Goal: Task Accomplishment & Management: Use online tool/utility

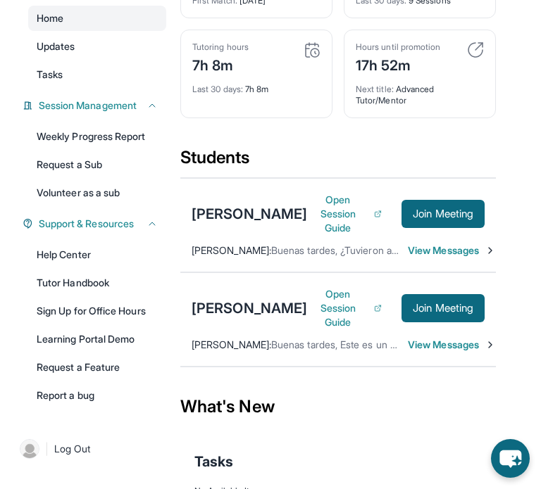
scroll to position [199, 0]
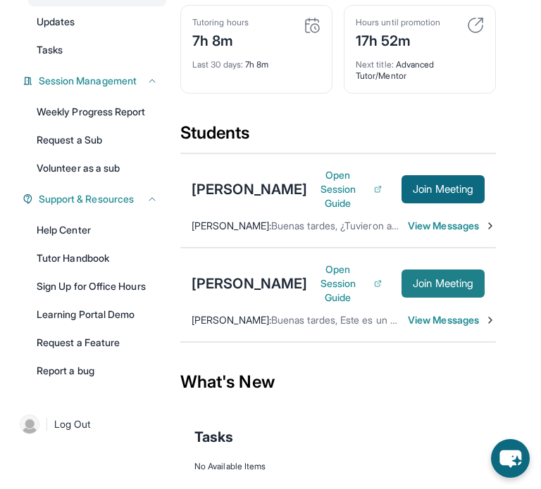
click at [447, 288] on span "Join Meeting" at bounding box center [442, 283] width 61 height 8
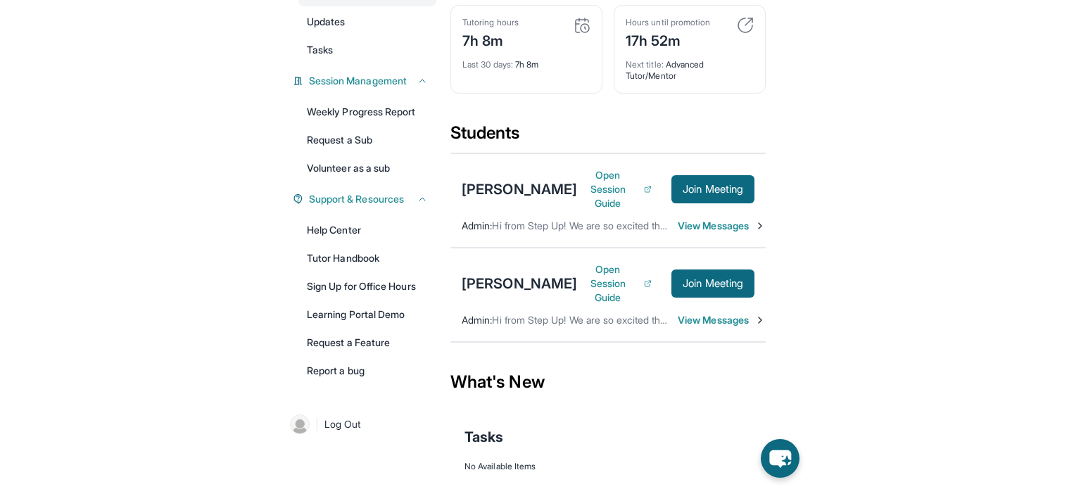
scroll to position [130, 0]
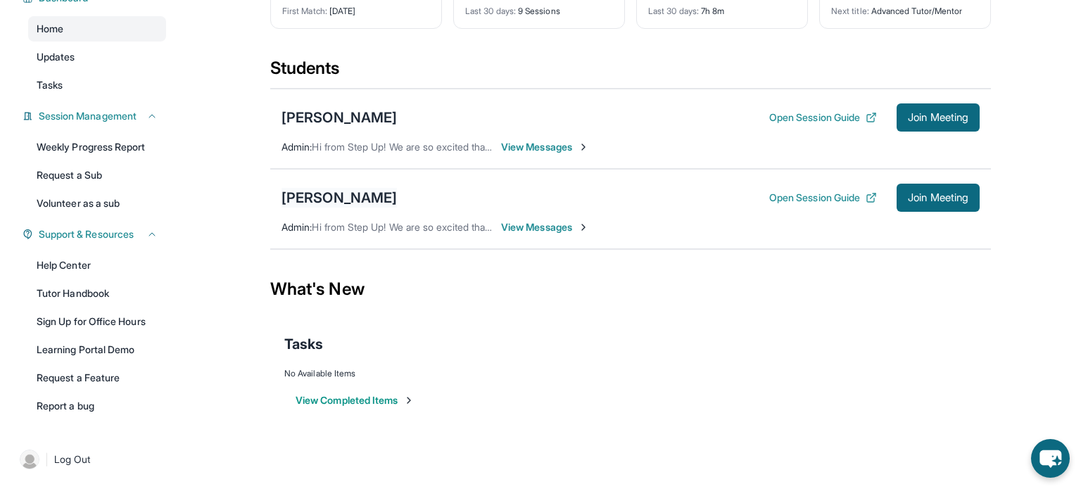
click at [368, 193] on div "[PERSON_NAME]" at bounding box center [339, 198] width 115 height 20
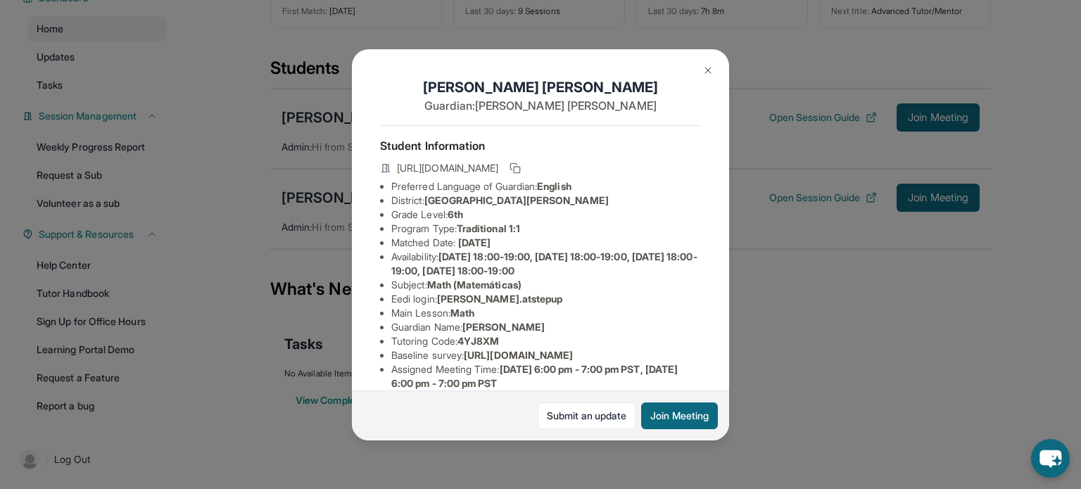
click at [467, 298] on span "[PERSON_NAME].atstepup" at bounding box center [500, 299] width 126 height 12
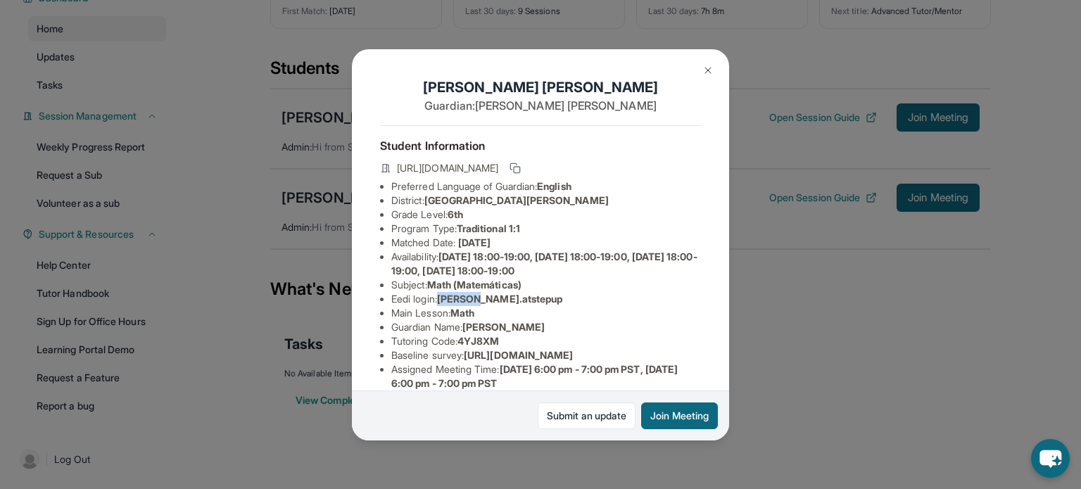
click at [467, 298] on span "[PERSON_NAME].atstepup" at bounding box center [500, 299] width 126 height 12
drag, startPoint x: 442, startPoint y: 300, endPoint x: 529, endPoint y: 302, distance: 86.6
click at [529, 302] on li "Eedi login : [PERSON_NAME].atstepup" at bounding box center [546, 299] width 310 height 14
copy span "[PERSON_NAME].atstepup"
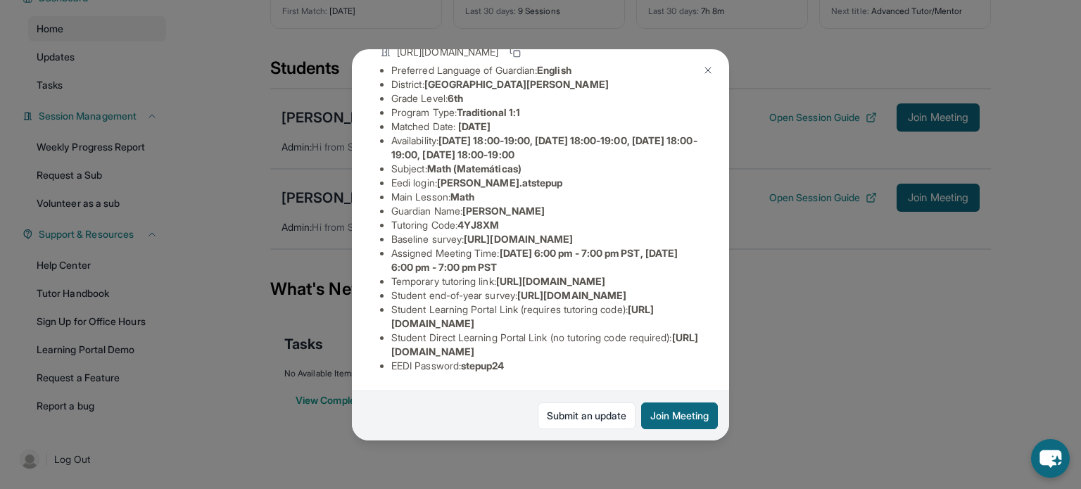
click at [471, 375] on div "Student Information [URL][DOMAIN_NAME] Preferred Language of Guardian: English …" at bounding box center [540, 196] width 321 height 375
click at [481, 360] on span "stepup24" at bounding box center [483, 366] width 44 height 12
copy span "stepup24"
